Goal: Information Seeking & Learning: Learn about a topic

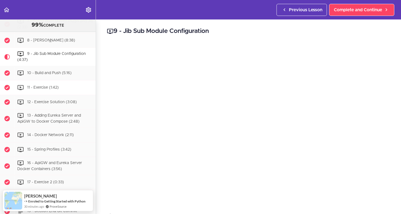
scroll to position [1539, 0]
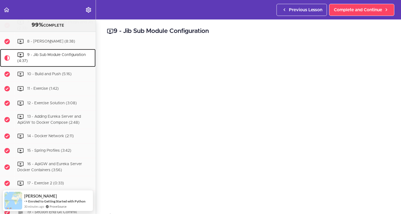
click at [72, 63] on span "9 - Jib Sub Module Configuration (4:37)" at bounding box center [51, 58] width 69 height 10
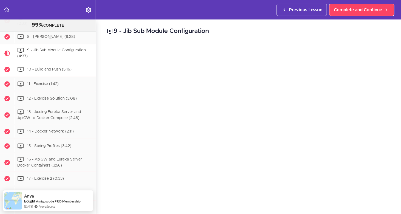
scroll to position [1543, 0]
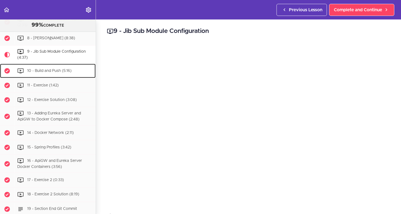
click at [55, 77] on div "10 - Build and Push (5:16)" at bounding box center [54, 71] width 81 height 12
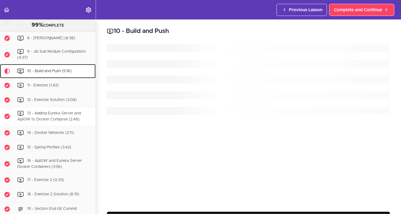
scroll to position [1588, 0]
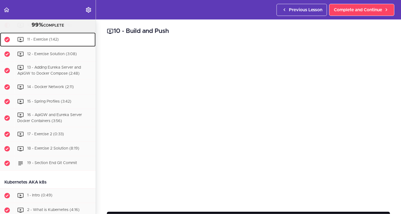
click at [43, 41] on span "11 - Exercise (1:42)" at bounding box center [43, 39] width 32 height 4
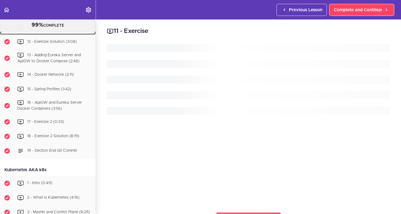
scroll to position [1603, 0]
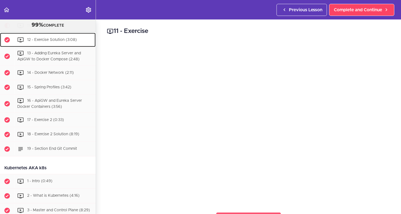
click at [50, 41] on span "12 - Exercise Solution (3:08)" at bounding box center [52, 40] width 50 height 4
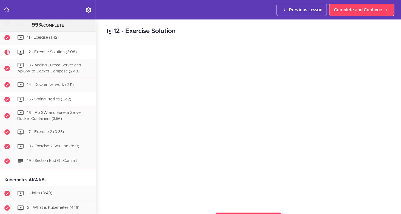
scroll to position [1590, 0]
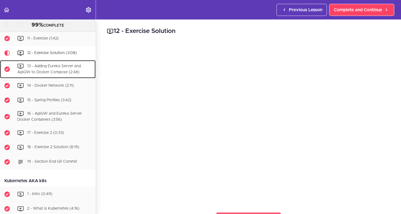
click at [49, 74] on span "13 - Adding Eureka Server and ApiGW to Docker Compose (2:48)" at bounding box center [49, 69] width 64 height 10
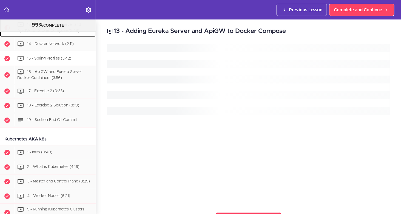
scroll to position [1631, 0]
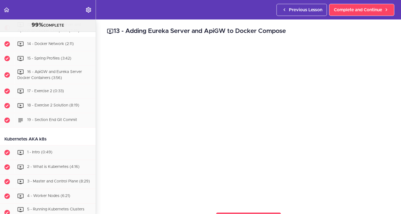
click at [389, 27] on div "13 - Adding Eureka Server and ApiGW to Docker Compose Complete and Continue 1 -…" at bounding box center [248, 116] width 305 height 194
click at [39, 50] on div "14 - Docker Network (2:11)" at bounding box center [54, 44] width 81 height 12
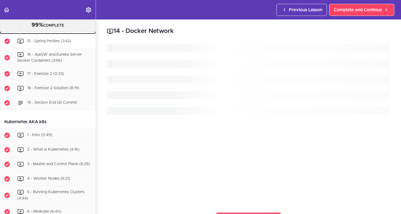
scroll to position [1650, 0]
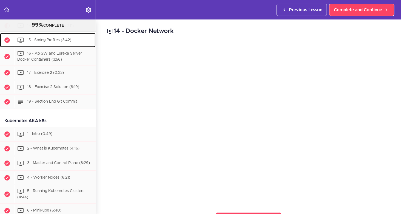
click at [59, 42] on span "15 - Spring Profiles (3:42)" at bounding box center [49, 40] width 44 height 4
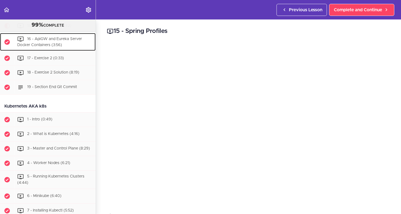
click at [65, 51] on div "16 - ApiGW and Eureka Server Docker Containers (3:56)" at bounding box center [54, 42] width 81 height 18
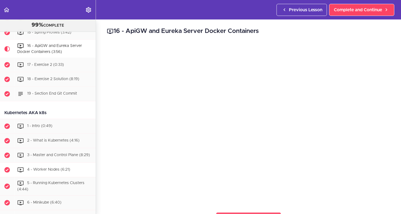
scroll to position [1651, 0]
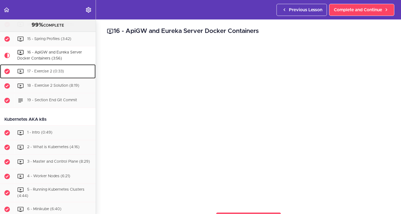
click at [51, 73] on span "17 - Exercise 2 (0:33)" at bounding box center [45, 71] width 37 height 4
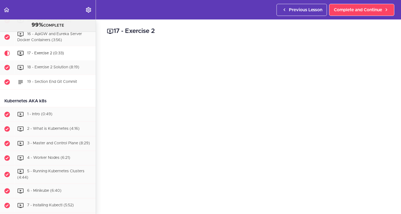
scroll to position [1669, 0]
click at [59, 69] on span "18 - Exercise 2 Solution (8:19)" at bounding box center [53, 68] width 52 height 4
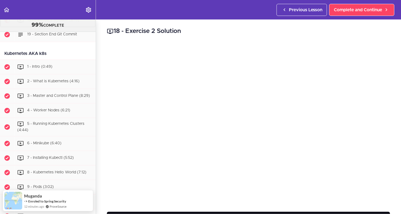
scroll to position [1711, 0]
